Goal: Task Accomplishment & Management: Use online tool/utility

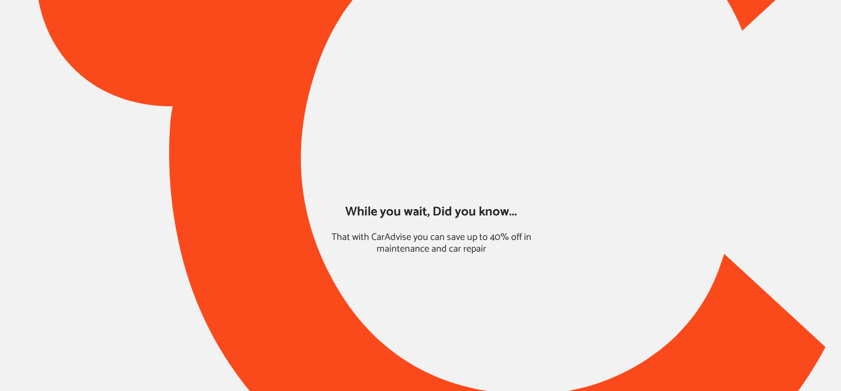
type input "*****"
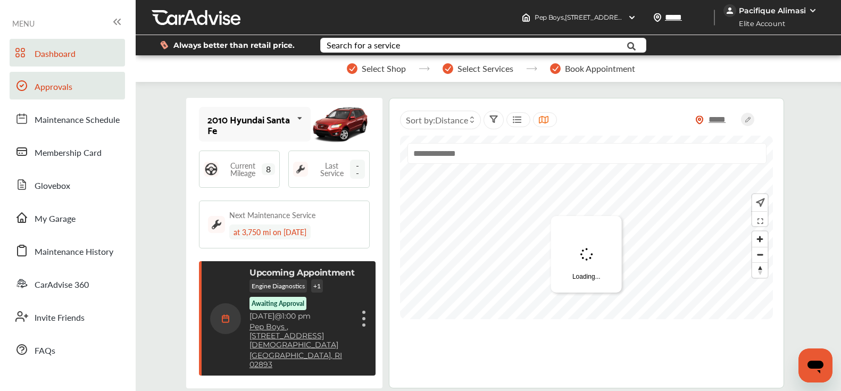
click at [81, 84] on link "Approvals" at bounding box center [67, 86] width 115 height 28
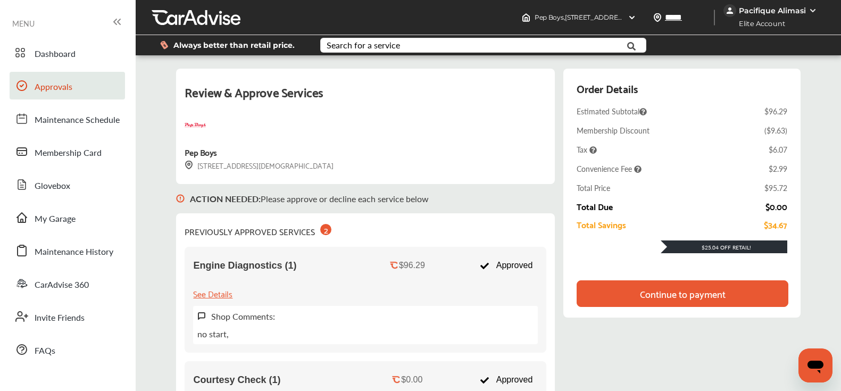
click at [631, 290] on div "Continue to payment" at bounding box center [682, 293] width 211 height 27
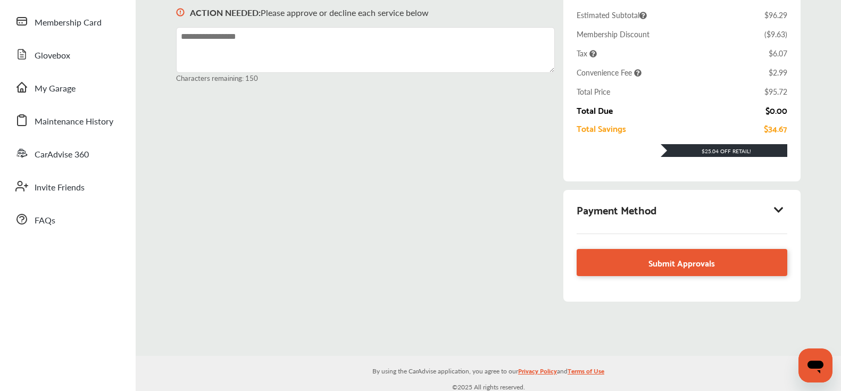
scroll to position [135, 0]
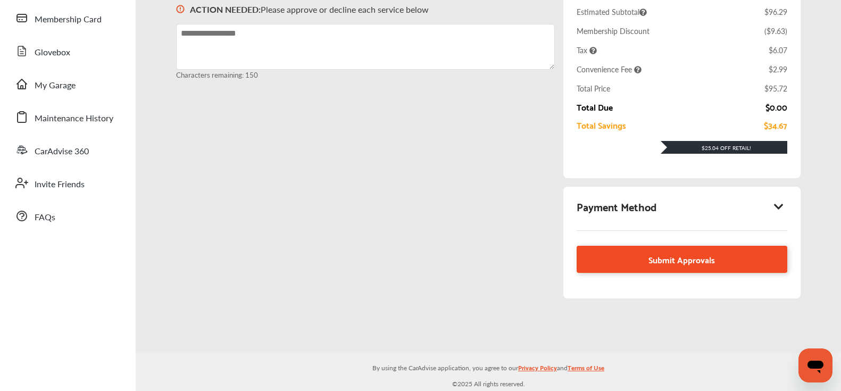
click at [638, 270] on link "Submit Approvals" at bounding box center [682, 259] width 210 height 27
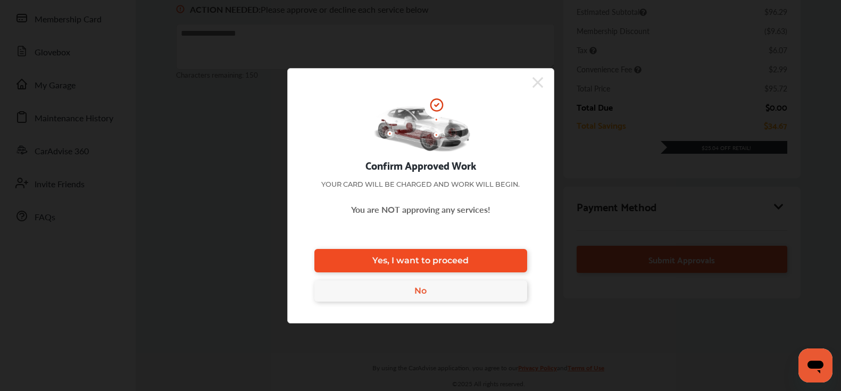
click at [476, 255] on link "Yes, I want to proceed" at bounding box center [420, 260] width 213 height 23
